Goal: Task Accomplishment & Management: Use online tool/utility

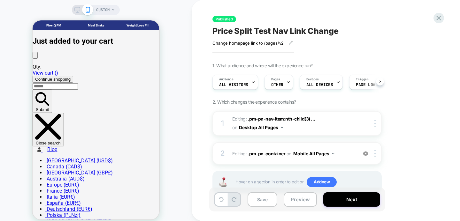
scroll to position [0, 0]
click at [437, 14] on icon at bounding box center [439, 18] width 9 height 9
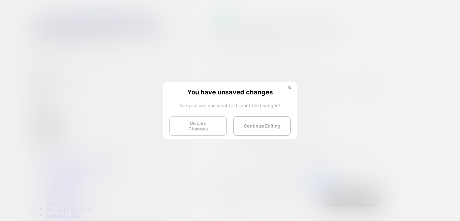
click at [203, 124] on button "Discard Changes" at bounding box center [198, 126] width 58 height 20
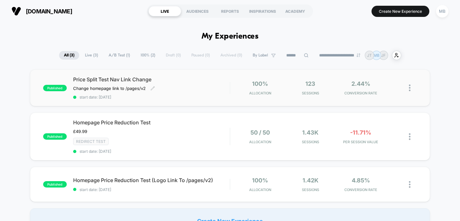
click at [119, 80] on span "Price Split Test Nav Link Change" at bounding box center [151, 79] width 157 height 6
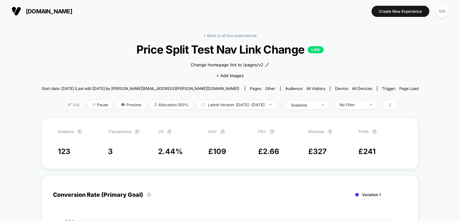
click at [63, 103] on span "Edit" at bounding box center [73, 105] width 21 height 9
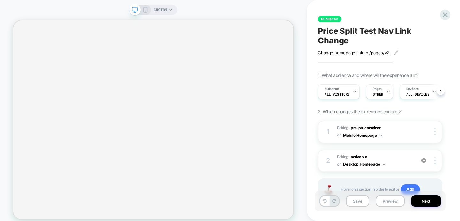
scroll to position [0, 0]
click at [170, 10] on icon at bounding box center [170, 10] width 3 height 2
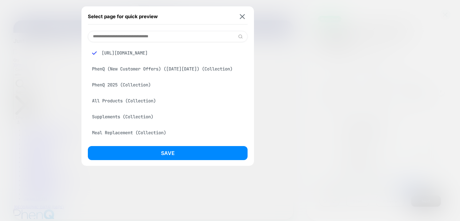
scroll to position [0, 0]
click at [244, 15] on img at bounding box center [242, 16] width 5 height 5
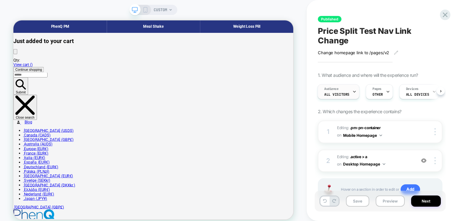
scroll to position [11, 0]
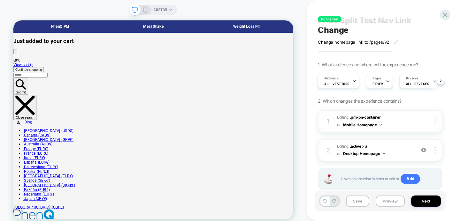
click at [438, 122] on div at bounding box center [436, 121] width 12 height 7
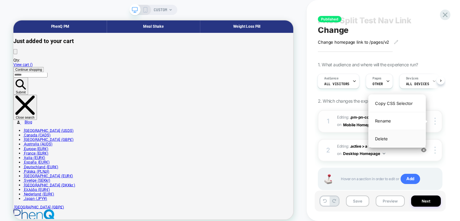
click at [381, 138] on div "Delete" at bounding box center [397, 138] width 57 height 17
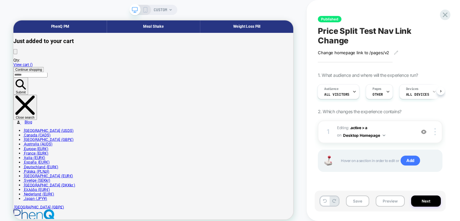
scroll to position [0, 0]
click at [436, 132] on div at bounding box center [436, 131] width 12 height 7
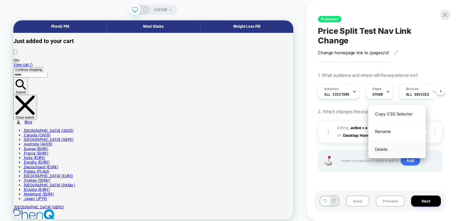
click at [385, 147] on div "Delete" at bounding box center [397, 149] width 57 height 17
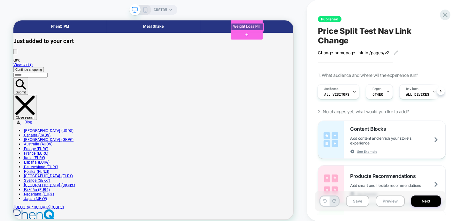
click at [325, 30] on div at bounding box center [325, 29] width 43 height 10
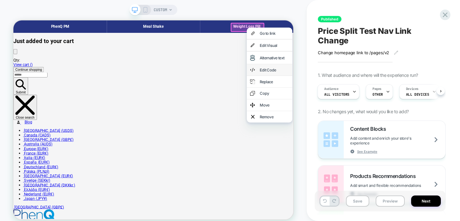
click at [348, 88] on div "Edit Code" at bounding box center [361, 86] width 39 height 6
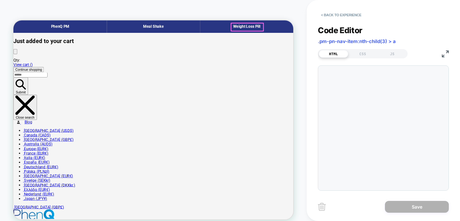
scroll to position [26, 0]
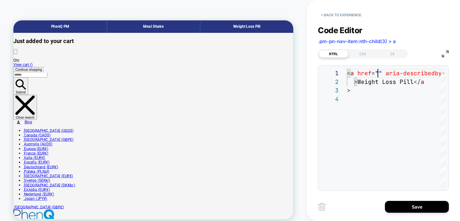
scroll to position [0, 35]
type textarea "**********"
click at [395, 208] on button "Save" at bounding box center [417, 207] width 64 height 12
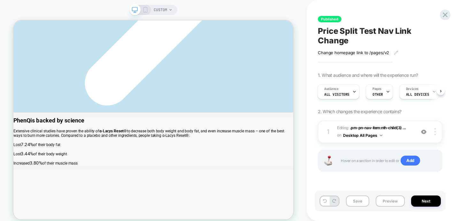
scroll to position [2927, 0]
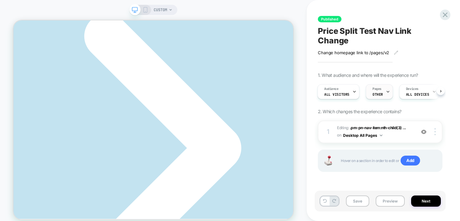
click at [387, 91] on icon at bounding box center [388, 92] width 4 height 4
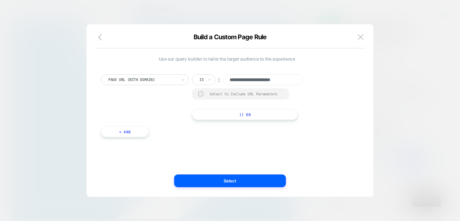
scroll to position [0, 1]
click at [208, 80] on icon at bounding box center [209, 80] width 4 height 6
click at [210, 119] on div "Includes" at bounding box center [219, 118] width 42 height 10
click at [286, 79] on input "**********" at bounding box center [276, 79] width 80 height 11
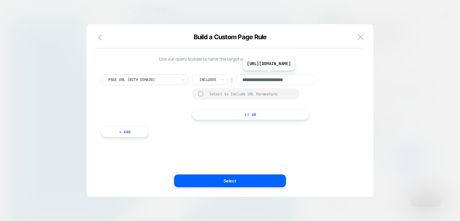
drag, startPoint x: 264, startPoint y: 80, endPoint x: 239, endPoint y: 78, distance: 25.0
click at [239, 78] on input "**********" at bounding box center [276, 79] width 80 height 11
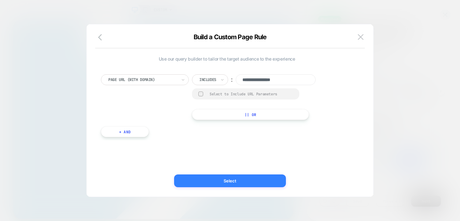
type input "**********"
click at [243, 181] on button "Select" at bounding box center [230, 181] width 112 height 13
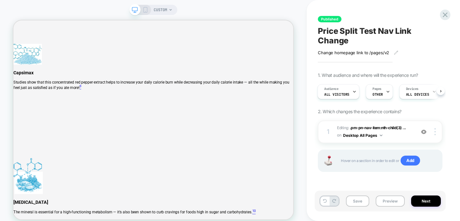
scroll to position [3914, 0]
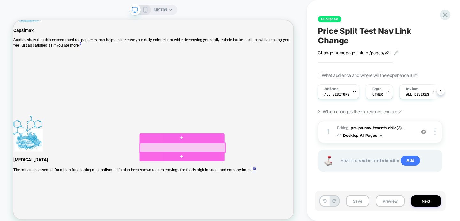
click at [201, 191] on div at bounding box center [238, 190] width 113 height 13
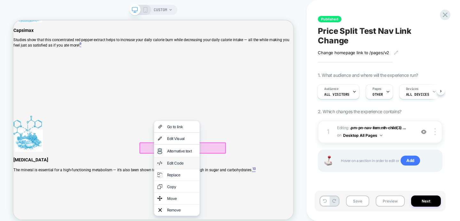
click at [220, 214] on div "Edit Code" at bounding box center [237, 211] width 39 height 6
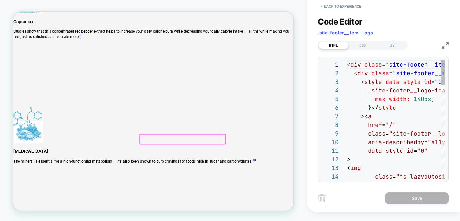
scroll to position [86, 0]
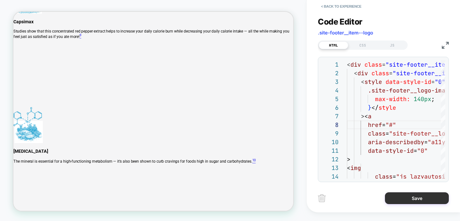
type textarea "**********"
click at [398, 199] on button "Save" at bounding box center [417, 199] width 64 height 12
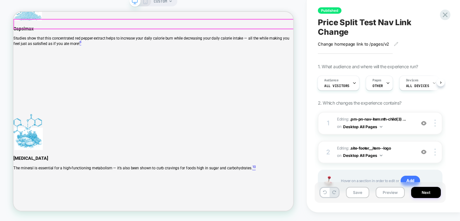
scroll to position [3901, 0]
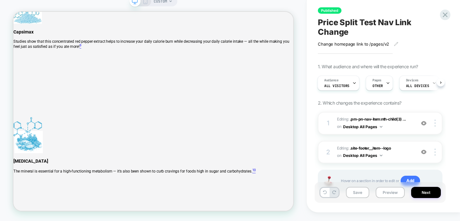
click at [145, 2] on icon at bounding box center [146, 1] width 6 height 6
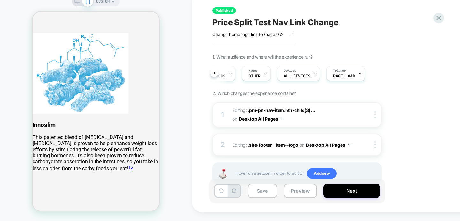
click at [77, 2] on rect at bounding box center [77, 1] width 5 height 4
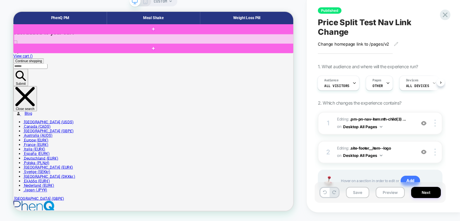
click at [47, 48] on div at bounding box center [201, 49] width 374 height 14
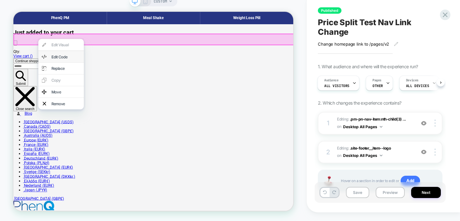
click at [76, 74] on div "Edit Code" at bounding box center [83, 72] width 39 height 6
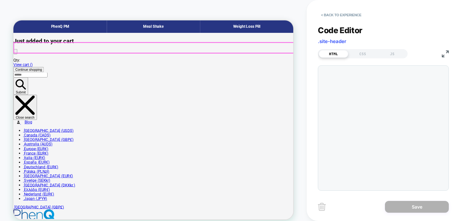
scroll to position [86, 0]
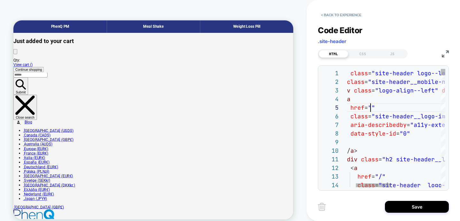
scroll to position [35, 52]
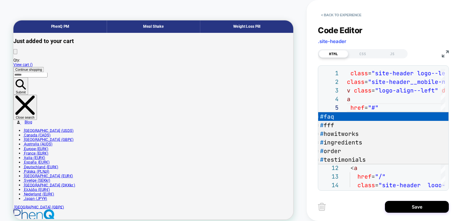
type textarea "**********"
click at [311, 90] on div "< Back to experience Code Editor .site-header HTML CSS JS 1 2 3 4 5 6 7 8 9 10 …" at bounding box center [383, 110] width 153 height 221
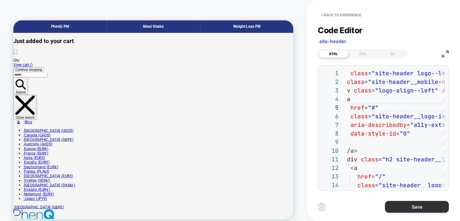
click at [394, 209] on button "Save" at bounding box center [417, 207] width 64 height 12
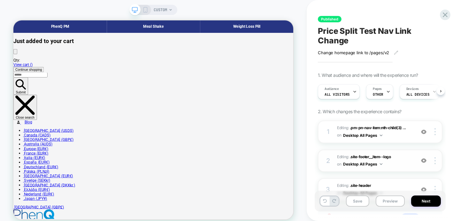
scroll to position [0, 0]
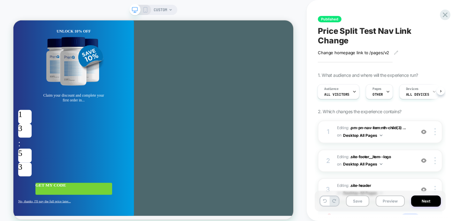
click at [145, 9] on icon at bounding box center [146, 10] width 6 height 6
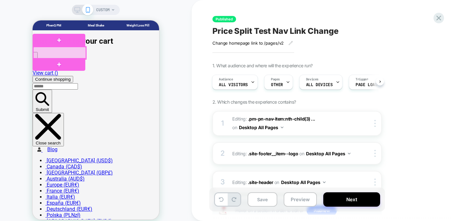
click at [59, 53] on div at bounding box center [59, 53] width 53 height 12
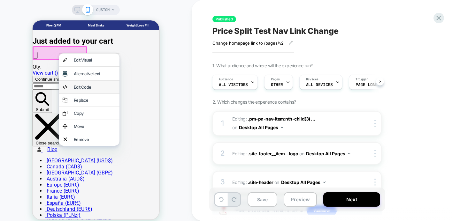
click at [81, 90] on div "Edit Code" at bounding box center [95, 87] width 42 height 5
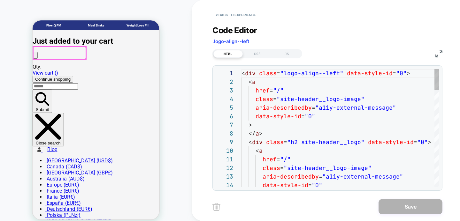
scroll to position [86, 0]
click at [239, 15] on button "< Back to experience" at bounding box center [235, 15] width 47 height 10
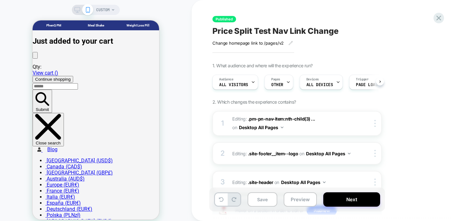
scroll to position [0, 0]
click at [74, 8] on icon at bounding box center [77, 10] width 6 height 6
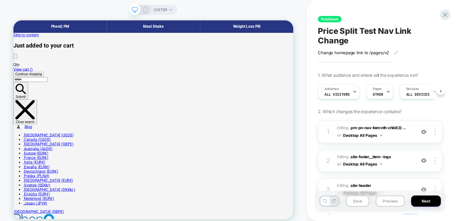
scroll to position [0, 0]
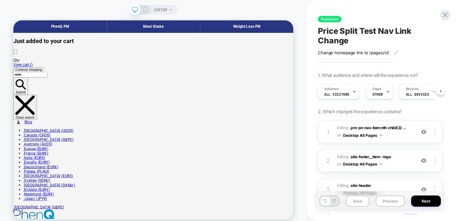
click at [441, 108] on div "1. What audience and where will the experience run? Audience All Visitors Pages…" at bounding box center [380, 160] width 125 height 174
click at [435, 133] on img at bounding box center [435, 131] width 1 height 7
click at [351, 129] on span ".pm-pn-nav-item:nth-child(3) ..." at bounding box center [378, 128] width 56 height 5
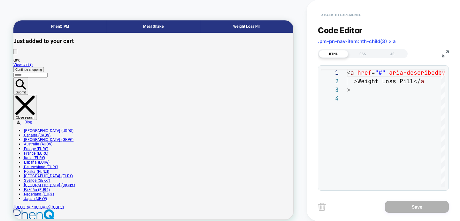
click at [336, 15] on button "< Back to experience" at bounding box center [341, 15] width 47 height 10
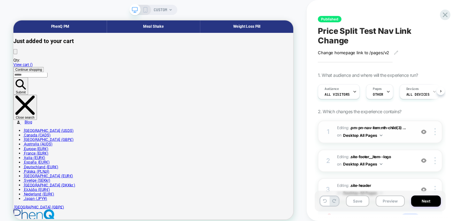
scroll to position [0, 0]
click at [359, 156] on span ".site-footer__item--logo" at bounding box center [370, 157] width 41 height 5
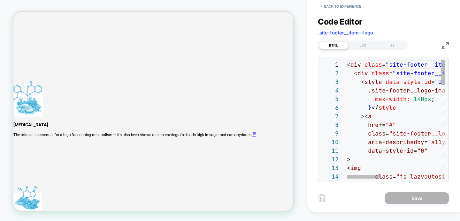
scroll to position [3911, 0]
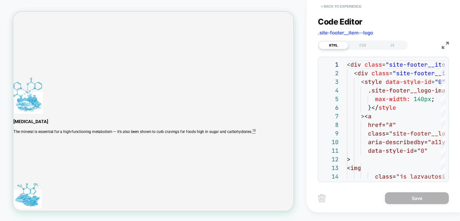
click at [351, 6] on button "< Back to experience" at bounding box center [341, 6] width 47 height 10
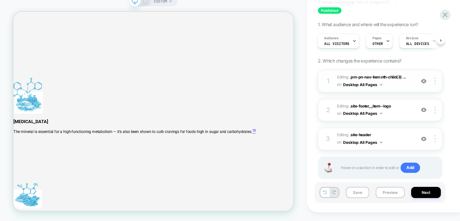
scroll to position [46, 0]
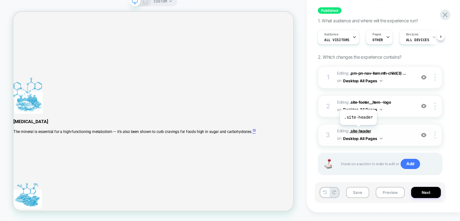
click at [358, 130] on span ".site-header" at bounding box center [360, 131] width 21 height 5
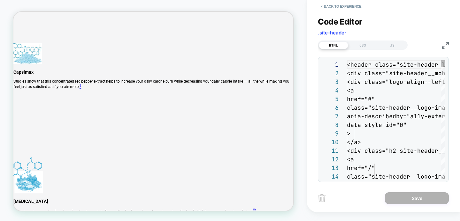
scroll to position [3798, 0]
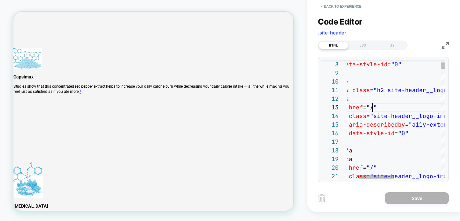
type textarea "**********"
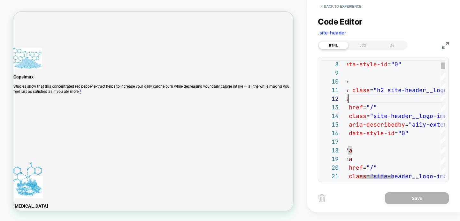
click at [340, 6] on button "< Back to experience" at bounding box center [341, 6] width 47 height 10
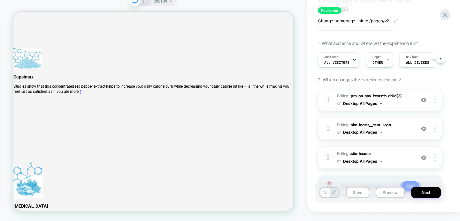
scroll to position [24, 0]
click at [436, 101] on img at bounding box center [435, 99] width 1 height 7
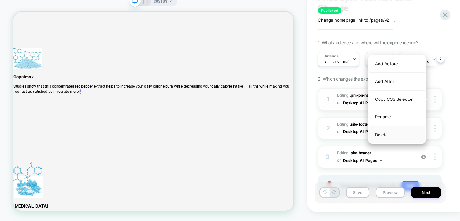
click at [381, 134] on div "Delete" at bounding box center [397, 134] width 57 height 17
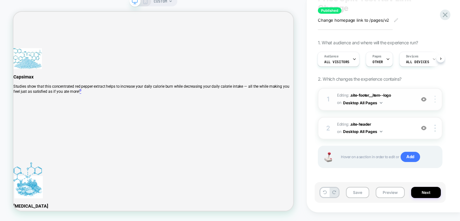
click at [437, 101] on div at bounding box center [436, 99] width 12 height 7
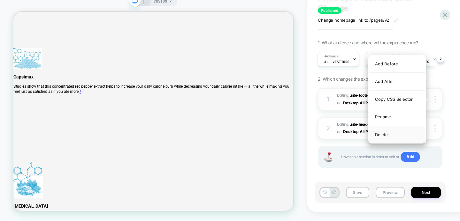
click at [385, 133] on div "Delete" at bounding box center [397, 134] width 57 height 17
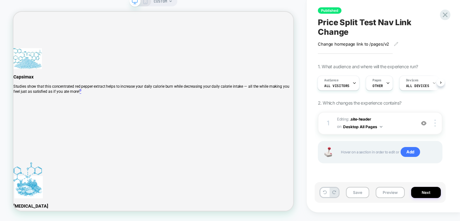
scroll to position [0, 0]
click at [436, 123] on div at bounding box center [436, 123] width 12 height 7
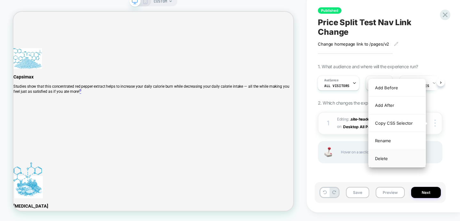
click at [379, 159] on div "Delete" at bounding box center [397, 158] width 57 height 17
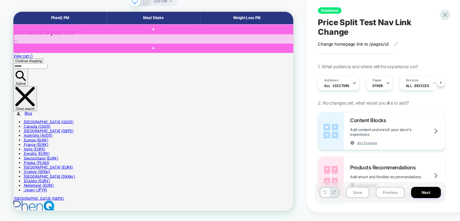
click at [57, 47] on div at bounding box center [201, 49] width 374 height 14
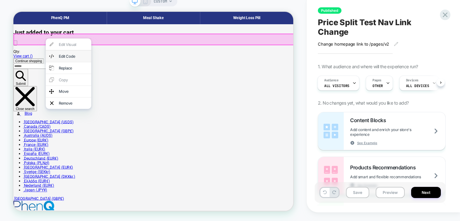
click at [84, 74] on div "Edit Code" at bounding box center [93, 71] width 39 height 6
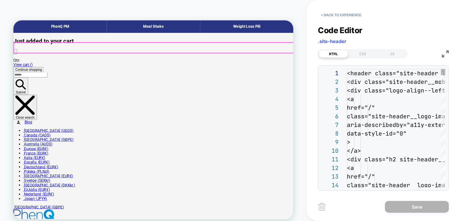
scroll to position [86, 0]
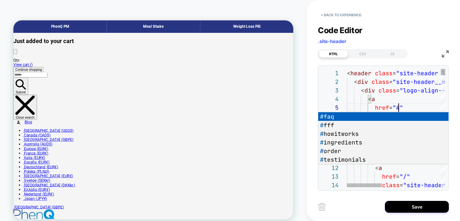
scroll to position [35, 52]
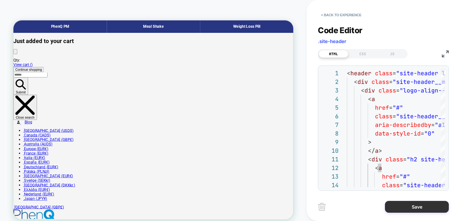
type textarea "**********"
click at [400, 206] on button "Save" at bounding box center [417, 207] width 64 height 12
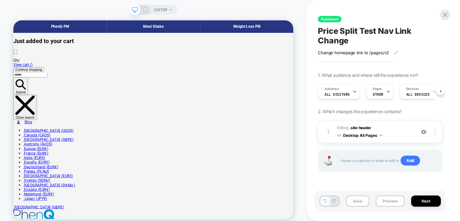
scroll to position [0, 0]
click at [326, 29] on div at bounding box center [325, 29] width 43 height 10
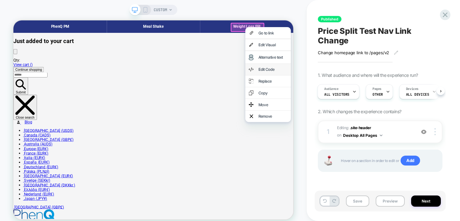
click at [349, 89] on div "Edit Code" at bounding box center [359, 86] width 39 height 6
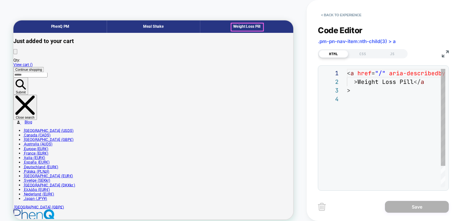
scroll to position [26, 0]
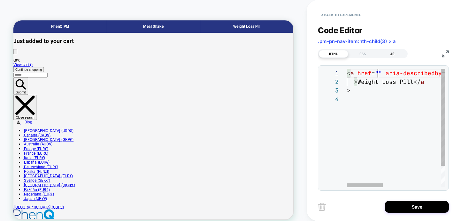
scroll to position [0, 35]
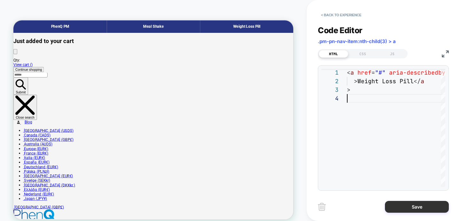
type textarea "**********"
click at [398, 209] on button "Save" at bounding box center [417, 207] width 64 height 12
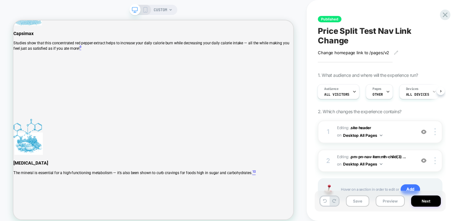
scroll to position [3914, 0]
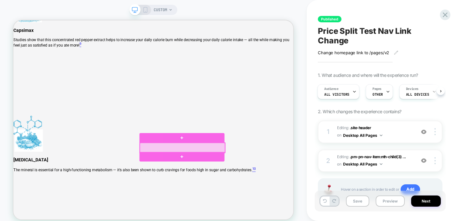
click at [203, 188] on div at bounding box center [238, 190] width 113 height 13
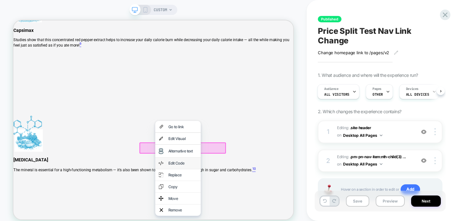
click at [229, 214] on div "Edit Code" at bounding box center [239, 211] width 39 height 6
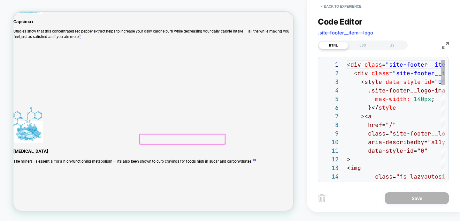
scroll to position [86, 0]
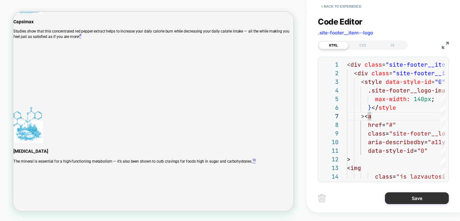
type textarea "**********"
click at [403, 199] on button "Save" at bounding box center [417, 199] width 64 height 12
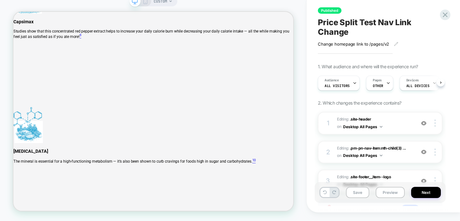
scroll to position [0, 0]
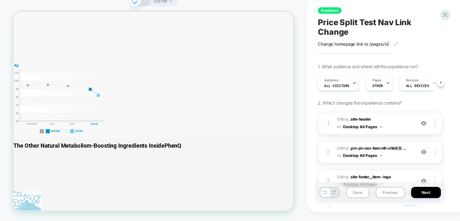
click at [146, 2] on icon at bounding box center [146, 1] width 6 height 6
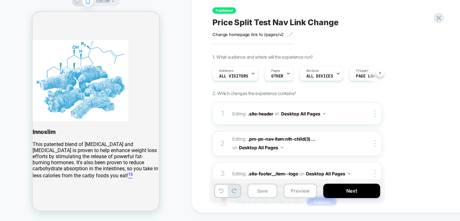
scroll to position [0, 0]
click at [289, 73] on icon at bounding box center [288, 74] width 4 height 4
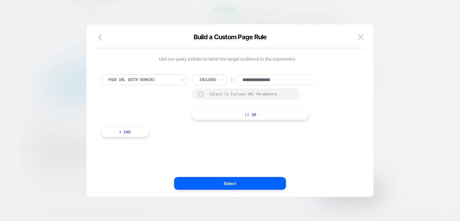
scroll to position [0, 0]
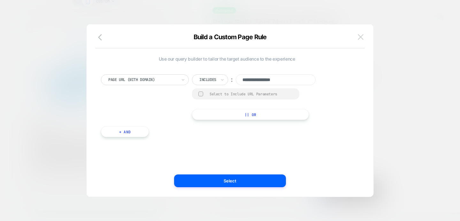
click at [361, 37] on img at bounding box center [361, 36] width 6 height 5
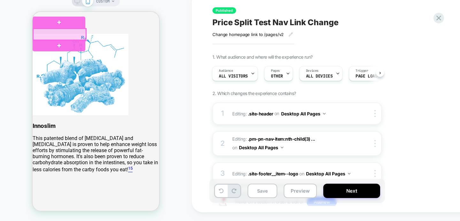
scroll to position [3929, 0]
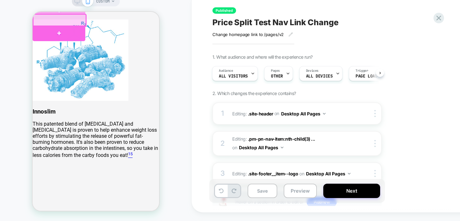
click at [56, 36] on div at bounding box center [59, 34] width 53 height 16
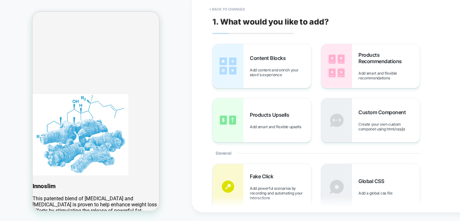
scroll to position [3861, 2]
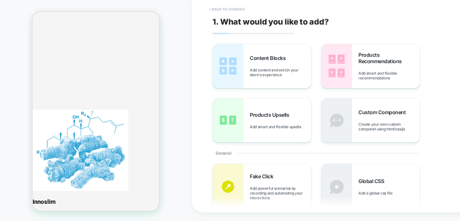
click at [223, 12] on button "< Back to changes" at bounding box center [227, 9] width 42 height 10
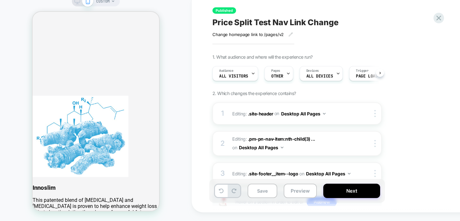
scroll to position [0, 0]
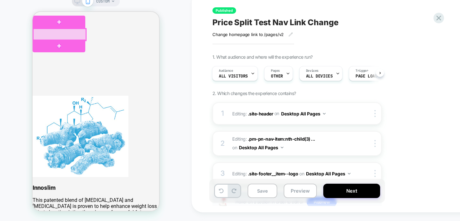
click at [60, 34] on div at bounding box center [59, 35] width 53 height 12
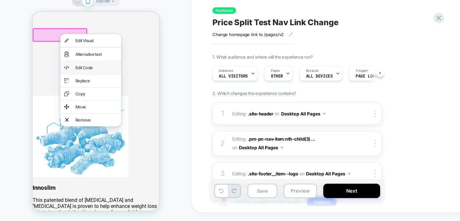
click at [85, 70] on div "Edit Code" at bounding box center [96, 67] width 42 height 5
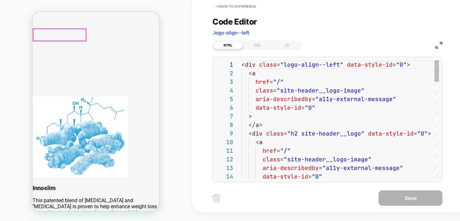
scroll to position [86, 0]
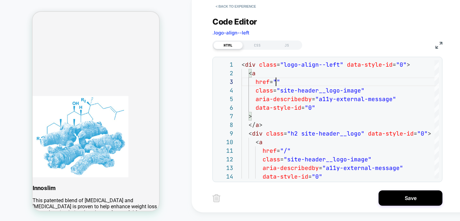
scroll to position [17, 38]
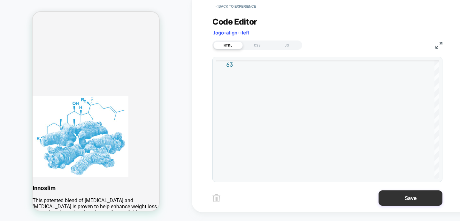
type textarea "**********"
click at [390, 195] on button "Save" at bounding box center [411, 198] width 64 height 15
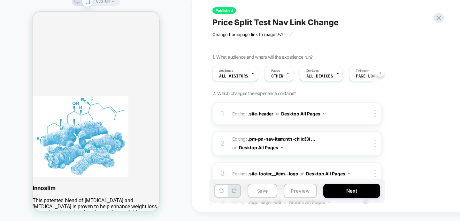
scroll to position [0, 0]
click at [182, 65] on div "CUSTOM" at bounding box center [96, 106] width 192 height 217
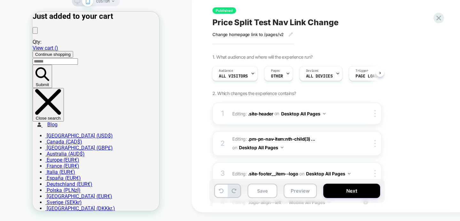
scroll to position [0, 0]
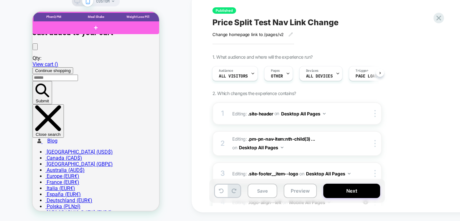
click at [138, 16] on div at bounding box center [96, 17] width 127 height 10
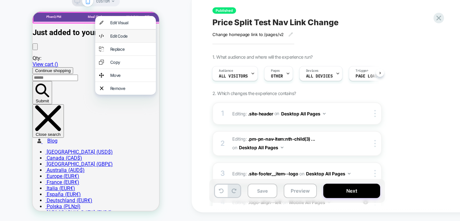
click at [122, 36] on div "Edit Code" at bounding box center [131, 36] width 42 height 5
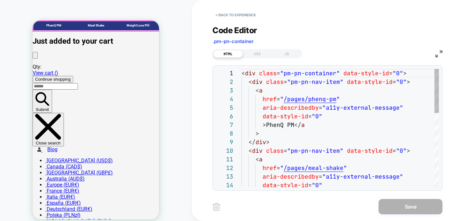
scroll to position [86, 0]
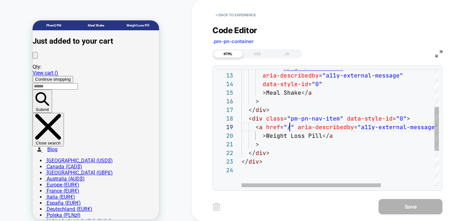
click at [289, 127] on div "href = " /pages/meal-shake " aria-describedby = "a11y-external-message" data-st…" at bounding box center [379, 126] width 274 height 317
click at [298, 102] on div "href = " /pages/meal-shake " aria-describedby = "a11y-external-message" data-st…" at bounding box center [379, 126] width 274 height 317
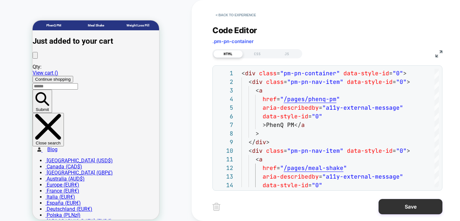
type textarea "**********"
click at [391, 205] on button "Save" at bounding box center [411, 206] width 64 height 15
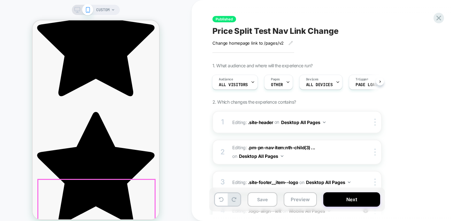
scroll to position [6492, 0]
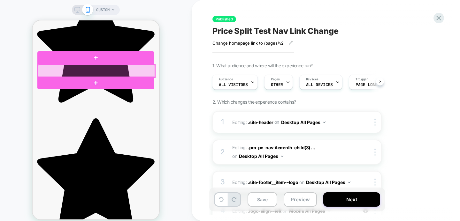
click at [98, 70] on div at bounding box center [96, 71] width 117 height 13
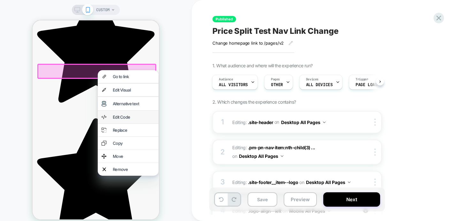
click at [120, 118] on div "Edit Code" at bounding box center [134, 117] width 42 height 5
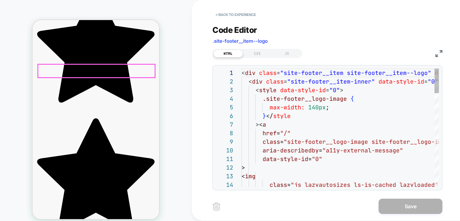
scroll to position [86, 0]
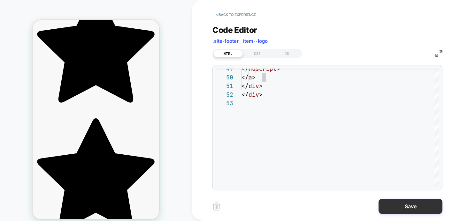
type textarea "**********"
click at [405, 206] on button "Save" at bounding box center [411, 206] width 64 height 15
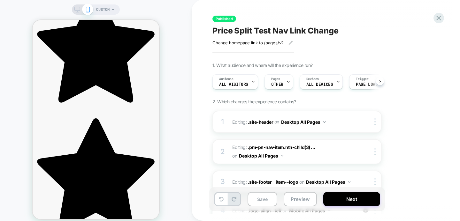
scroll to position [0, 0]
click at [271, 199] on button "Save" at bounding box center [263, 199] width 30 height 14
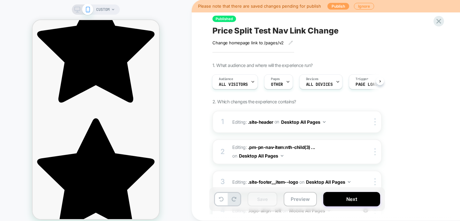
click at [337, 7] on button "Publish" at bounding box center [339, 6] width 22 height 7
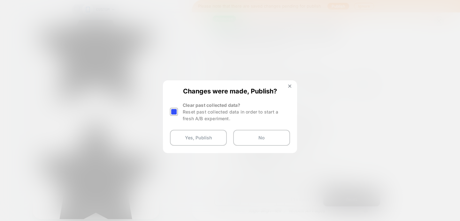
click at [175, 112] on div at bounding box center [174, 112] width 8 height 8
click at [190, 137] on button "Yes, Publish" at bounding box center [198, 138] width 57 height 16
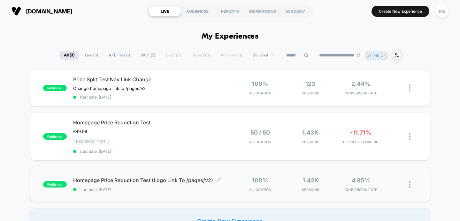
click at [162, 182] on span "Homepage Price Reduction Test (Logo Link To /pages/v2) Click to edit experience…" at bounding box center [151, 180] width 157 height 6
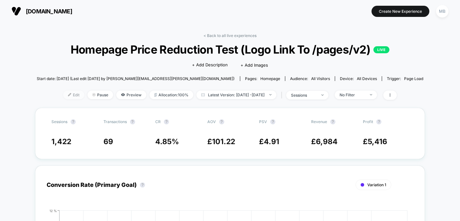
click at [68, 94] on img at bounding box center [69, 94] width 3 height 3
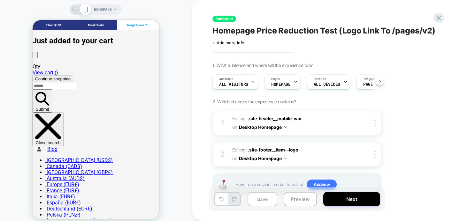
scroll to position [0, 0]
click at [267, 120] on span ".site-header__mobile-nav" at bounding box center [274, 118] width 53 height 5
click at [266, 120] on span ".site-header__mobile-nav" at bounding box center [274, 118] width 53 height 5
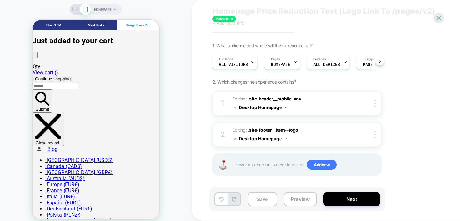
scroll to position [0, 0]
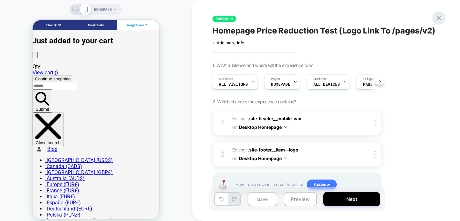
click at [438, 18] on icon at bounding box center [438, 18] width 5 height 5
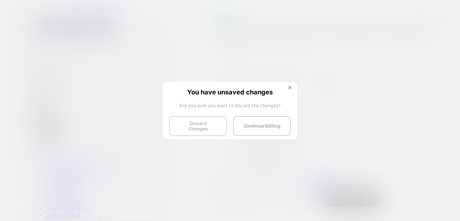
click at [199, 123] on button "Discard Changes" at bounding box center [198, 126] width 58 height 20
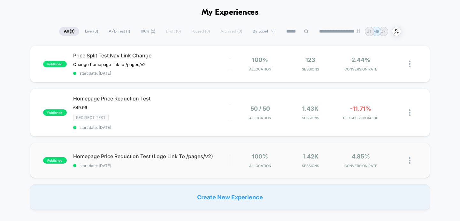
scroll to position [29, 0]
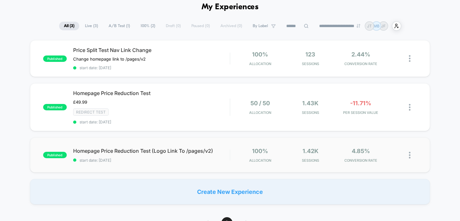
click at [410, 153] on img at bounding box center [410, 155] width 2 height 7
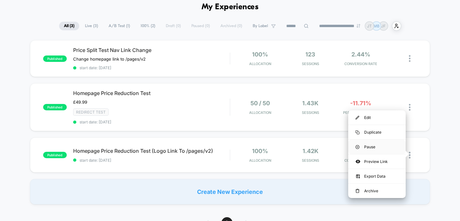
click at [368, 145] on div "Pause" at bounding box center [377, 147] width 58 height 14
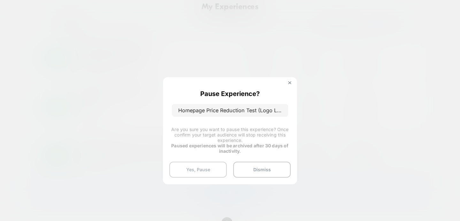
click at [206, 166] on button "Yes, Pause" at bounding box center [198, 170] width 58 height 16
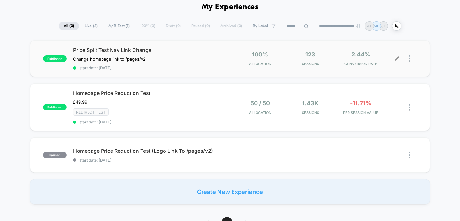
click at [412, 58] on div at bounding box center [413, 58] width 8 height 15
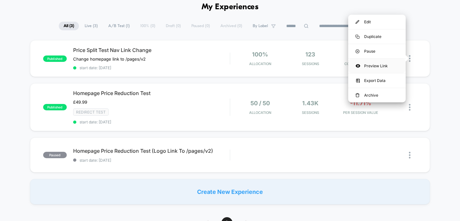
click at [370, 66] on div "Preview Link" at bounding box center [377, 66] width 58 height 14
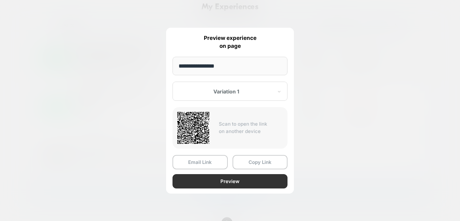
click at [199, 184] on button "Preview" at bounding box center [230, 181] width 115 height 14
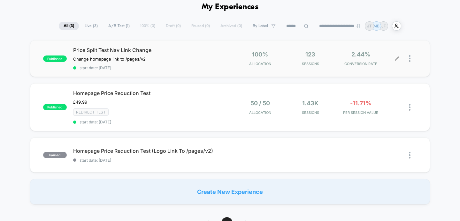
click at [411, 58] on div at bounding box center [413, 58] width 8 height 15
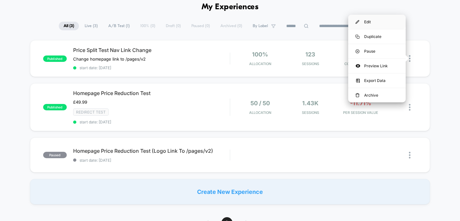
click at [368, 21] on div "Edit" at bounding box center [377, 22] width 58 height 14
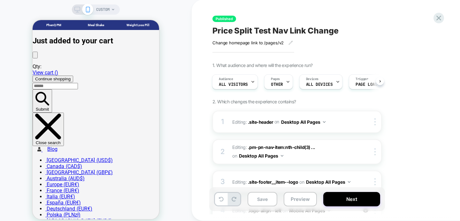
click at [79, 8] on icon at bounding box center [77, 10] width 6 height 6
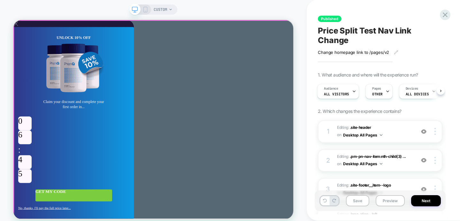
click at [20, 29] on span "X" at bounding box center [16, 24] width 7 height 9
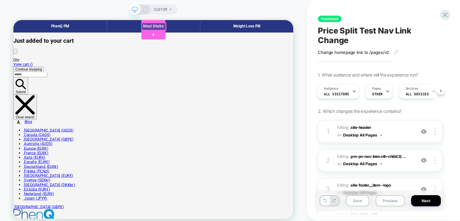
click at [198, 29] on div at bounding box center [201, 29] width 32 height 10
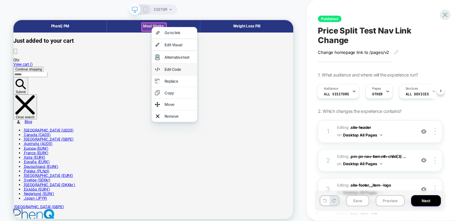
click at [222, 89] on div "Edit Code" at bounding box center [234, 86] width 39 height 6
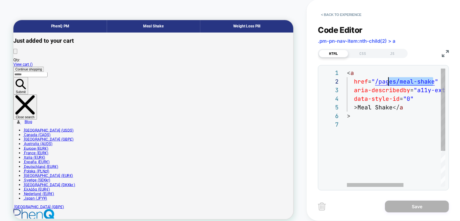
scroll to position [9, 35]
drag, startPoint x: 433, startPoint y: 83, endPoint x: 382, endPoint y: 80, distance: 51.2
click at [382, 80] on div "< a href = " /pages/meal-shake " aria-describedby = "a11y-external-message" dat…" at bounding box center [428, 154] width 163 height 170
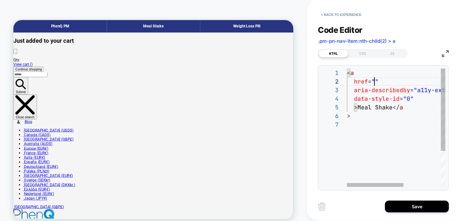
scroll to position [9, 31]
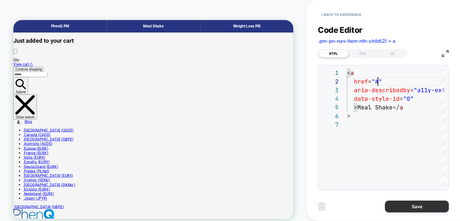
type textarea "**********"
click at [397, 206] on button "Save" at bounding box center [417, 207] width 64 height 12
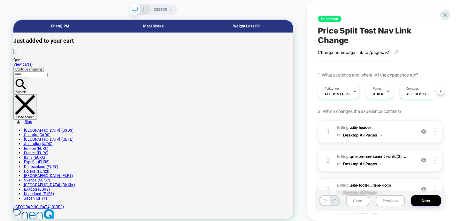
scroll to position [0, 0]
click at [389, 92] on div "Pages OTHER" at bounding box center [379, 91] width 27 height 15
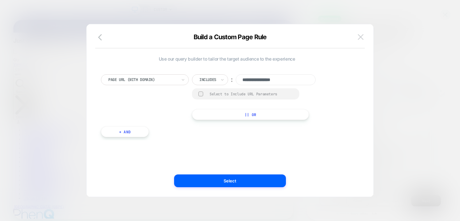
click at [359, 38] on img at bounding box center [361, 36] width 6 height 5
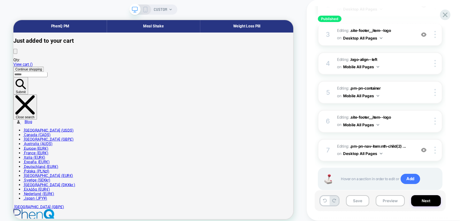
scroll to position [171, 0]
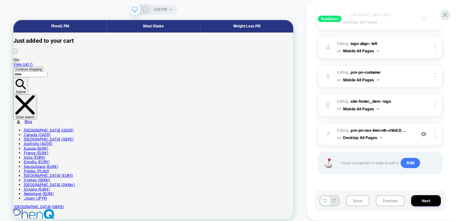
click at [146, 11] on icon at bounding box center [146, 10] width 6 height 6
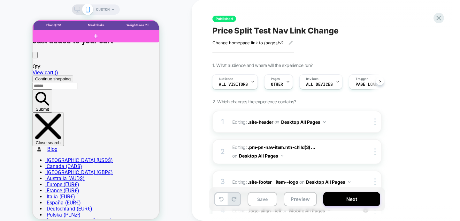
click at [96, 24] on div at bounding box center [96, 26] width 127 height 10
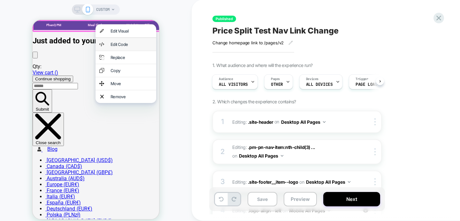
click at [119, 45] on div "Edit Code" at bounding box center [132, 44] width 42 height 5
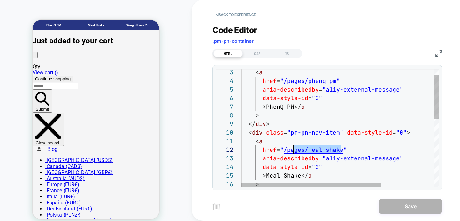
scroll to position [9, 48]
drag, startPoint x: 342, startPoint y: 149, endPoint x: 288, endPoint y: 152, distance: 53.5
click at [288, 152] on div "data-style-id = "0" > Meal Shake </ a > aria-describedby = "a11y-external-messa…" at bounding box center [379, 209] width 274 height 317
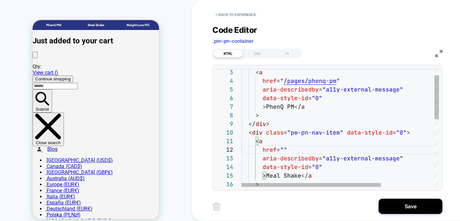
scroll to position [9, 45]
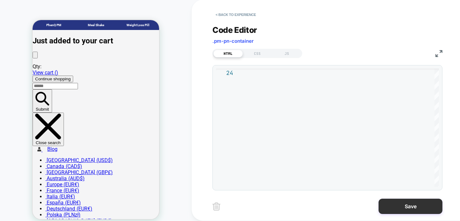
type textarea "**********"
click at [396, 210] on button "Save" at bounding box center [411, 206] width 64 height 15
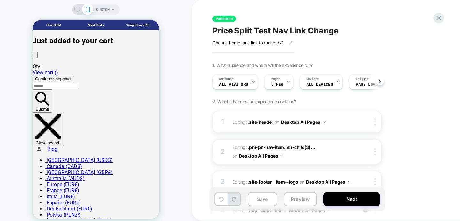
scroll to position [0, 0]
click at [260, 201] on button "Save" at bounding box center [263, 199] width 30 height 14
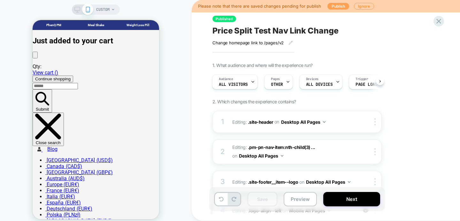
click at [336, 7] on button "Publish" at bounding box center [339, 6] width 22 height 7
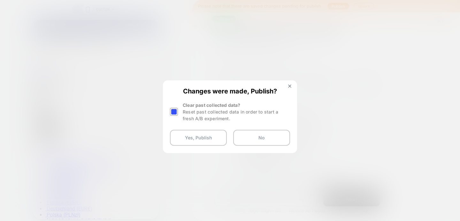
click at [174, 111] on div at bounding box center [174, 112] width 8 height 8
click at [184, 135] on button "Yes, Publish" at bounding box center [198, 138] width 57 height 16
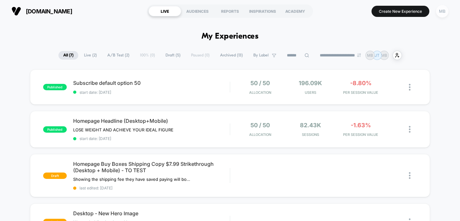
click at [440, 10] on div "MB" at bounding box center [442, 11] width 12 height 12
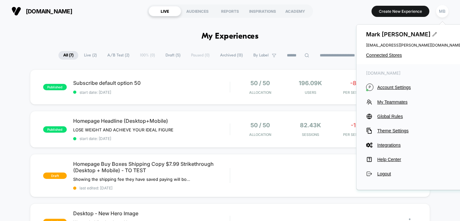
click at [385, 52] on div "[PERSON_NAME] [PERSON_NAME][EMAIL_ADDRESS][PERSON_NAME][DOMAIN_NAME] Connected …" at bounding box center [414, 45] width 115 height 40
click at [378, 55] on span "Connected Stores" at bounding box center [414, 55] width 96 height 5
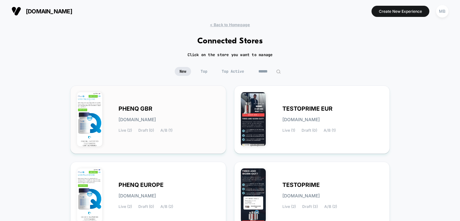
click at [139, 113] on div "PHENQ GBR [DOMAIN_NAME] Live (2) Draft (0) A/B (1)" at bounding box center [169, 120] width 101 height 26
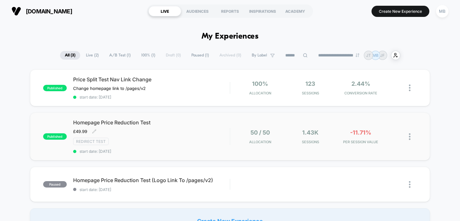
click at [126, 122] on span "Homepage Price Reduction Test" at bounding box center [151, 123] width 157 height 6
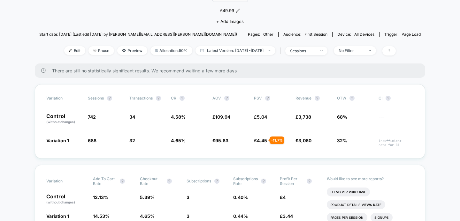
scroll to position [63, 0]
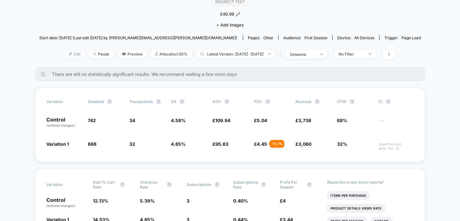
click at [64, 50] on span "Edit" at bounding box center [74, 54] width 21 height 9
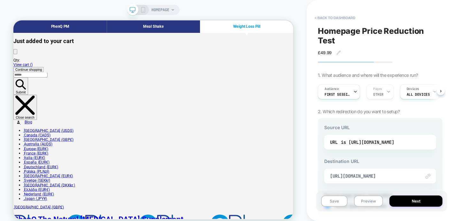
click at [143, 10] on icon at bounding box center [143, 10] width 6 height 6
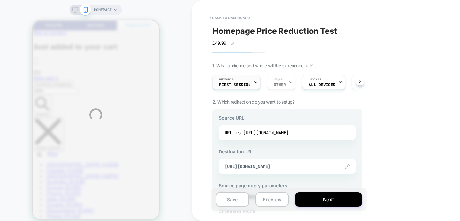
click at [255, 82] on div "HOMEPAGE < back to dashboard Homepage Price Reduction Test £49.99 Click to edit…" at bounding box center [230, 115] width 460 height 230
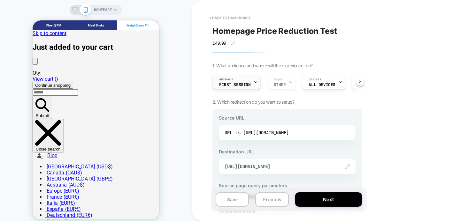
click at [255, 82] on icon at bounding box center [256, 82] width 2 height 1
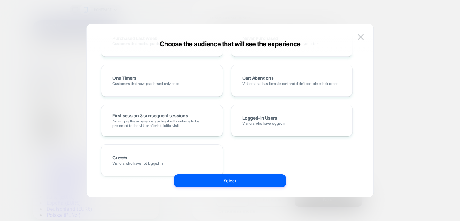
scroll to position [202, 0]
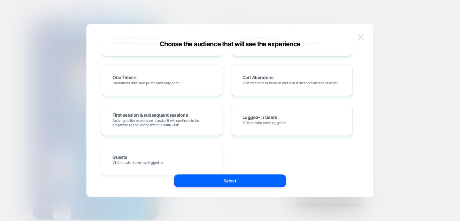
click at [362, 36] on img at bounding box center [361, 36] width 6 height 5
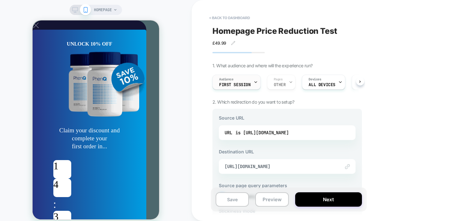
click at [254, 83] on icon at bounding box center [256, 82] width 4 height 4
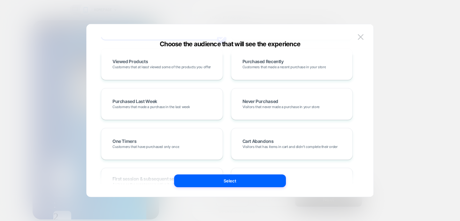
scroll to position [58, 0]
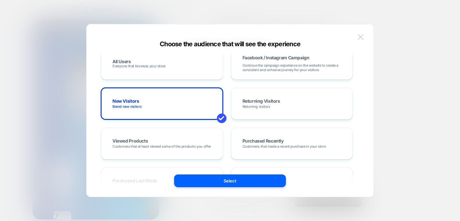
click at [361, 37] on img at bounding box center [361, 36] width 6 height 5
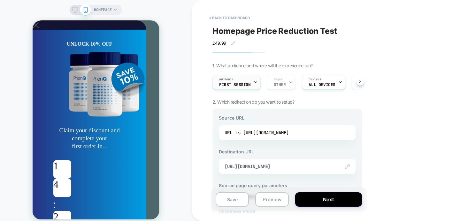
click at [255, 81] on icon at bounding box center [256, 82] width 4 height 4
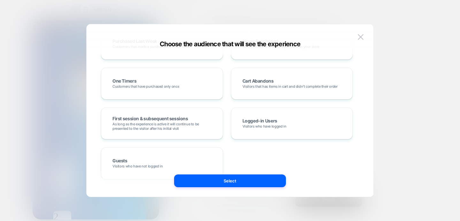
scroll to position [200, 0]
click at [174, 129] on span "As long as the experience is active it will continue to be presented to the vis…" at bounding box center [161, 124] width 99 height 9
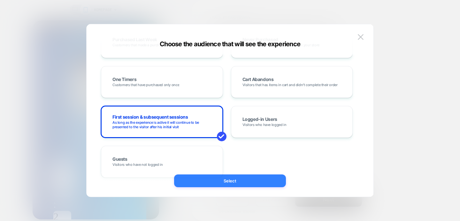
click at [225, 180] on button "Select" at bounding box center [230, 181] width 112 height 13
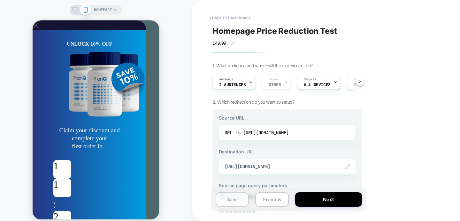
click at [232, 200] on button "Save" at bounding box center [232, 200] width 33 height 14
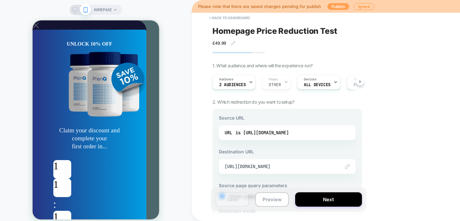
click at [334, 7] on button "Publish" at bounding box center [339, 6] width 22 height 7
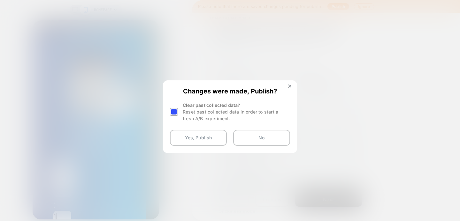
click at [174, 111] on div at bounding box center [174, 112] width 8 height 8
click at [192, 137] on button "Yes, Publish" at bounding box center [198, 138] width 57 height 16
